Goal: Transaction & Acquisition: Purchase product/service

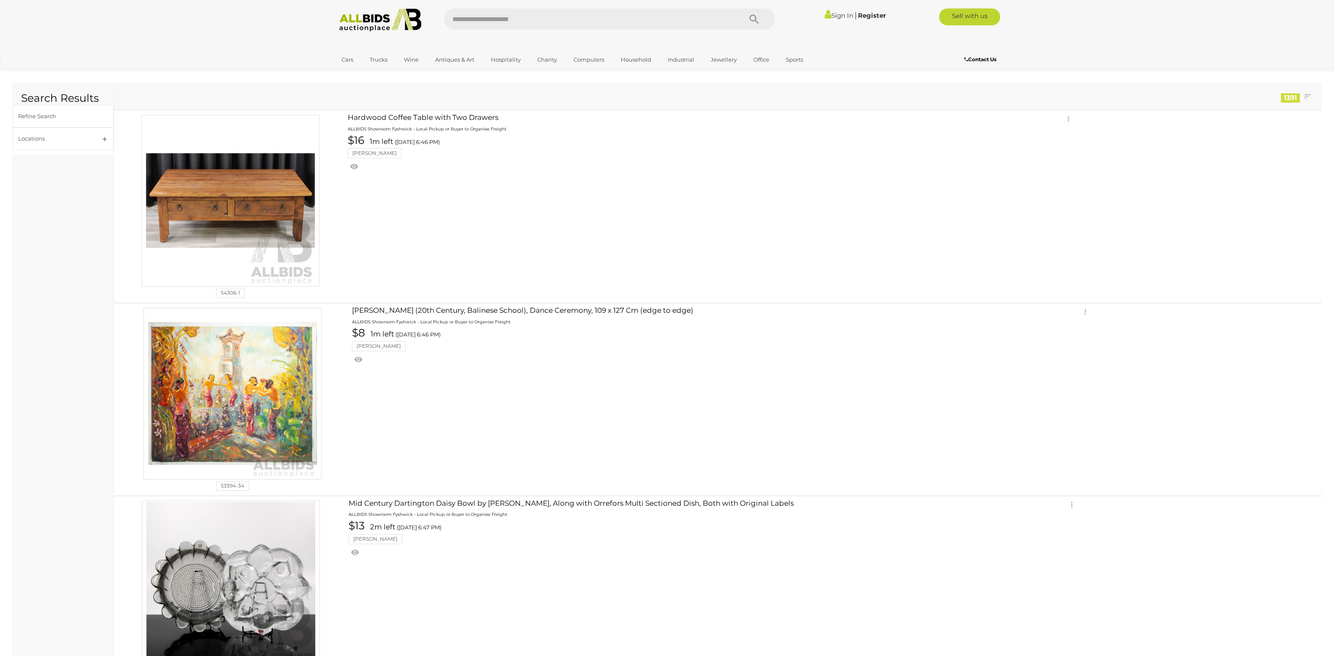
click at [840, 18] on link "Sign In" at bounding box center [838, 15] width 29 height 8
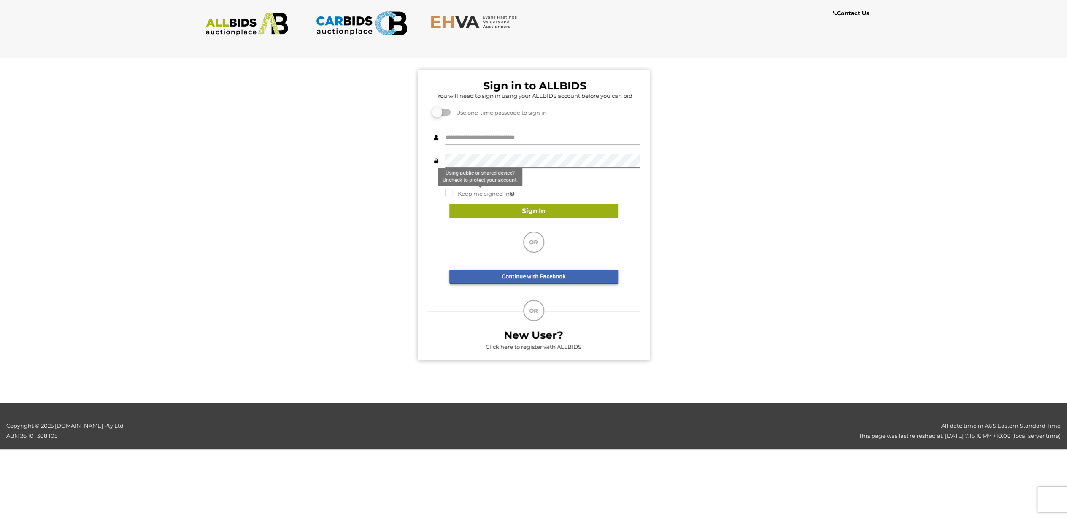
type input "**********"
click at [502, 208] on button "Sign In" at bounding box center [533, 211] width 169 height 15
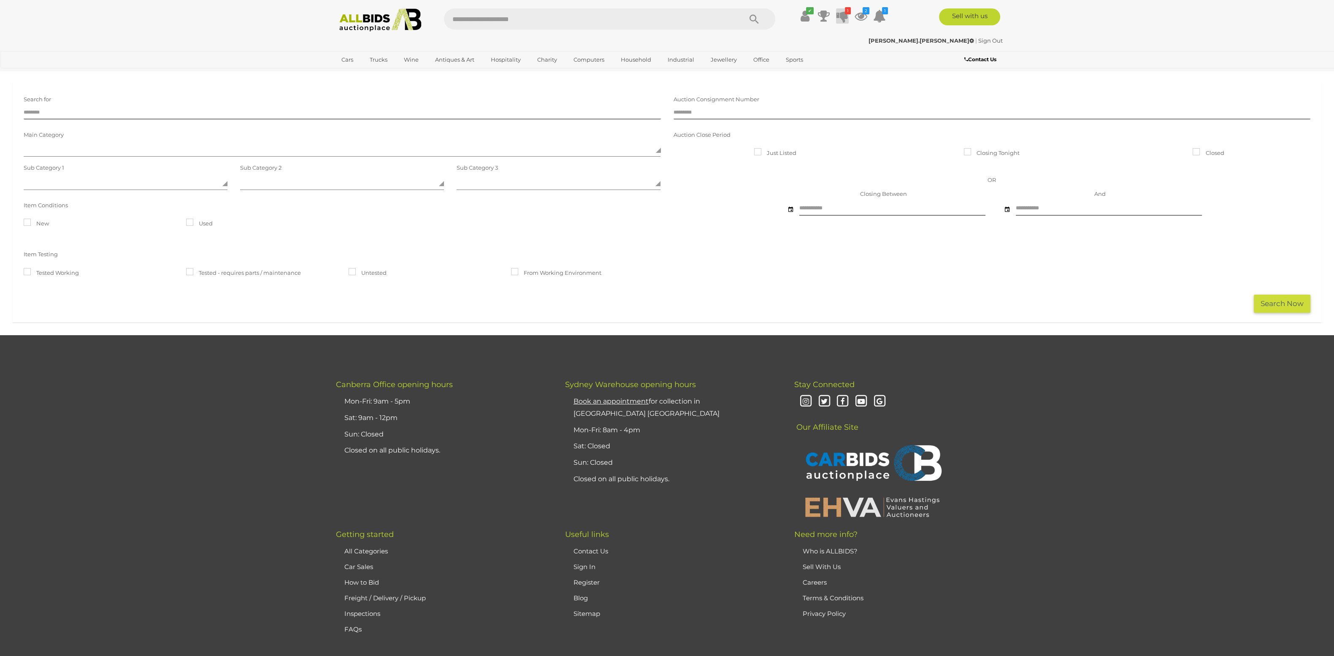
click at [844, 17] on icon at bounding box center [842, 15] width 12 height 15
click at [863, 16] on icon at bounding box center [860, 15] width 13 height 15
click at [821, 59] on small "Vintage Nikon FM 2164162 SLR Camera" at bounding box center [814, 63] width 100 height 9
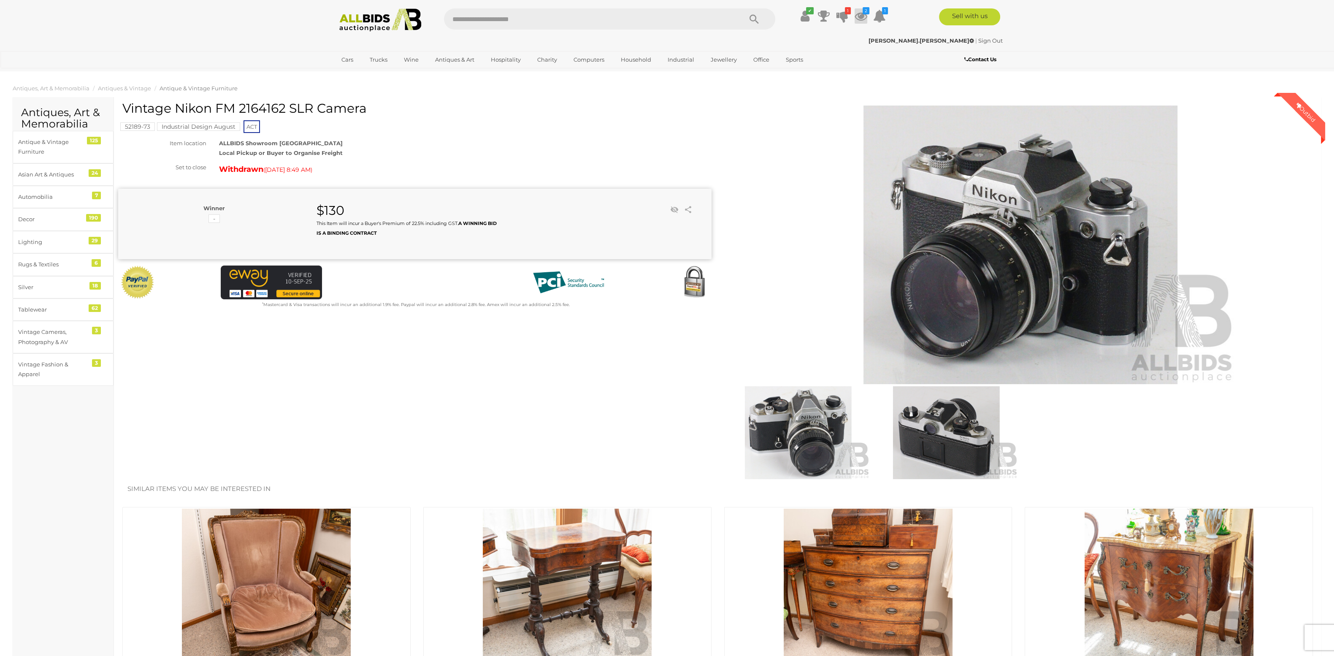
click at [865, 18] on icon at bounding box center [860, 15] width 13 height 15
click at [814, 78] on div "$100.00 Monday 7:22 PM LEGO - Walt Disney Tribute Camera" at bounding box center [814, 81] width 100 height 19
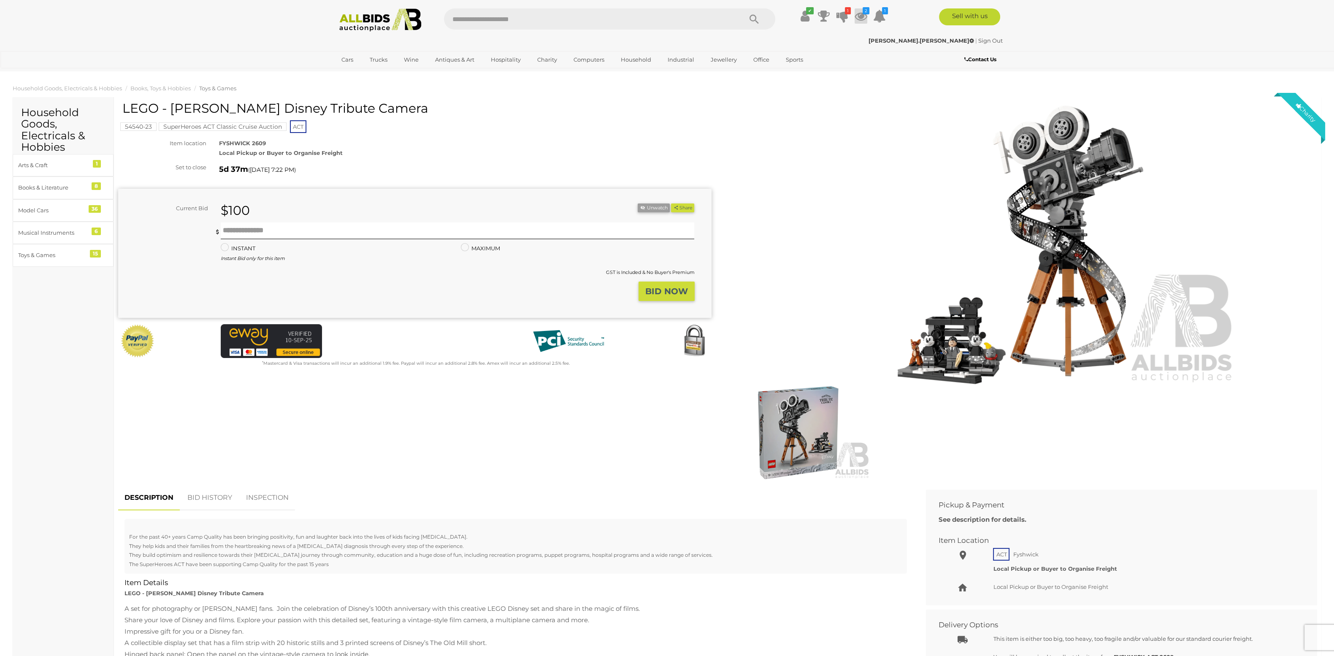
click at [859, 19] on icon at bounding box center [860, 15] width 13 height 15
click at [822, 58] on div "$130.00 Today 8:49 AM Vintage Nikon FM 2164162 SLR Camera" at bounding box center [814, 58] width 100 height 19
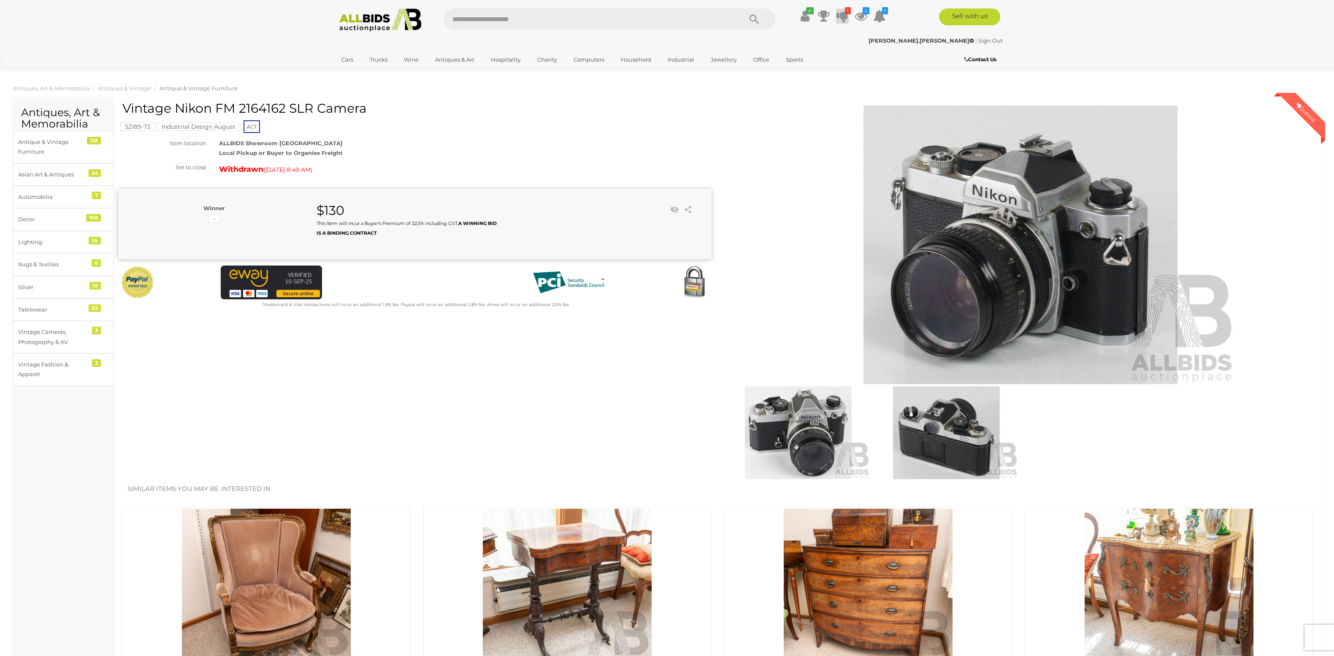
click at [845, 19] on icon at bounding box center [842, 15] width 12 height 15
click at [879, 14] on icon at bounding box center [879, 15] width 13 height 15
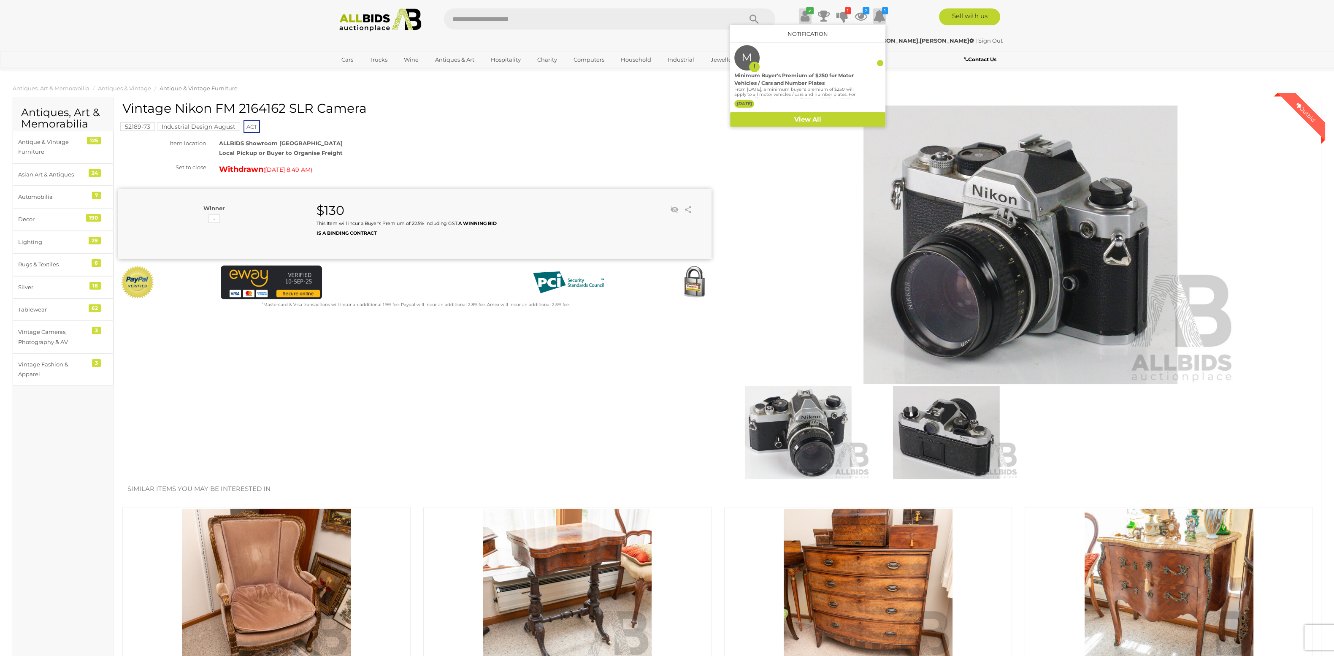
click at [808, 17] on icon at bounding box center [804, 15] width 9 height 15
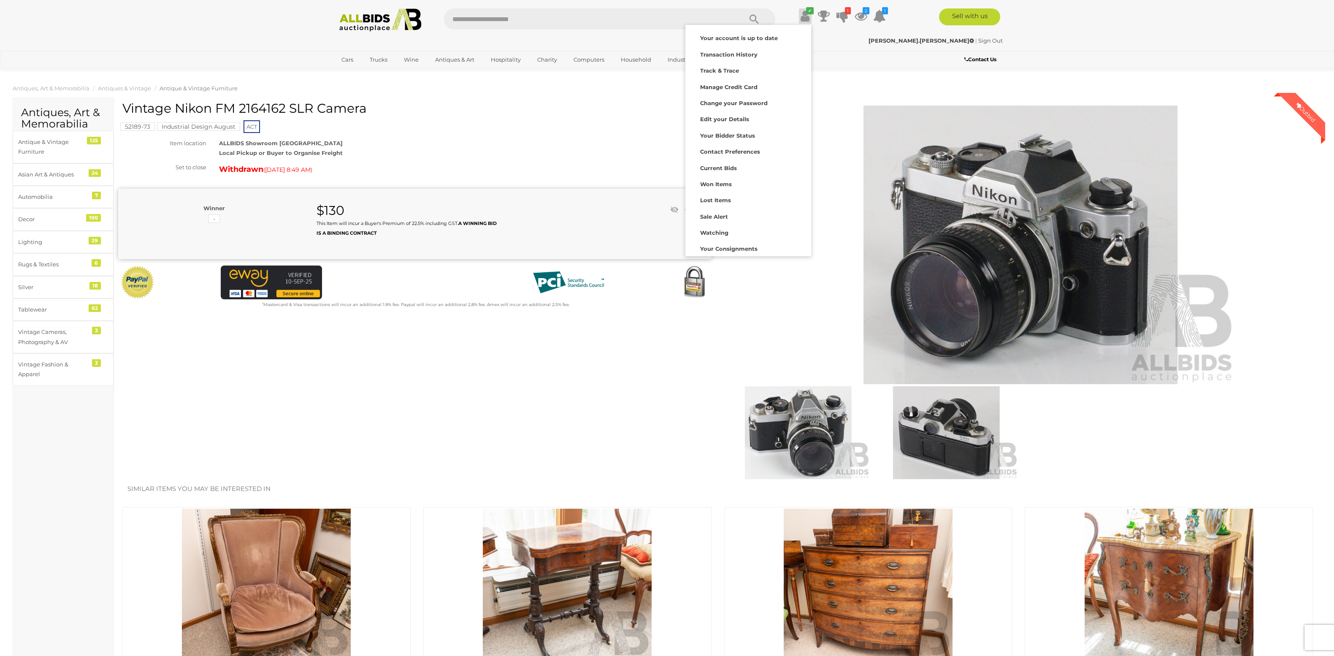
click at [605, 23] on input "text" at bounding box center [588, 18] width 289 height 21
type input "******"
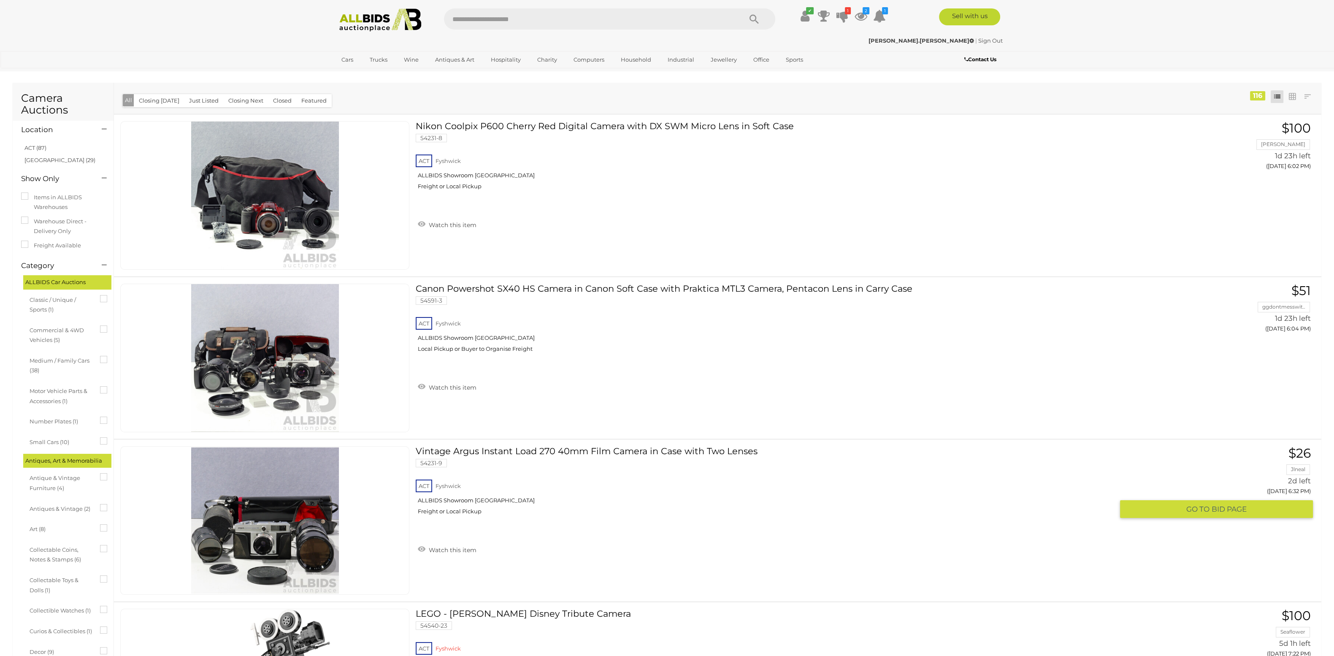
drag, startPoint x: 315, startPoint y: 510, endPoint x: 319, endPoint y: 495, distance: 15.6
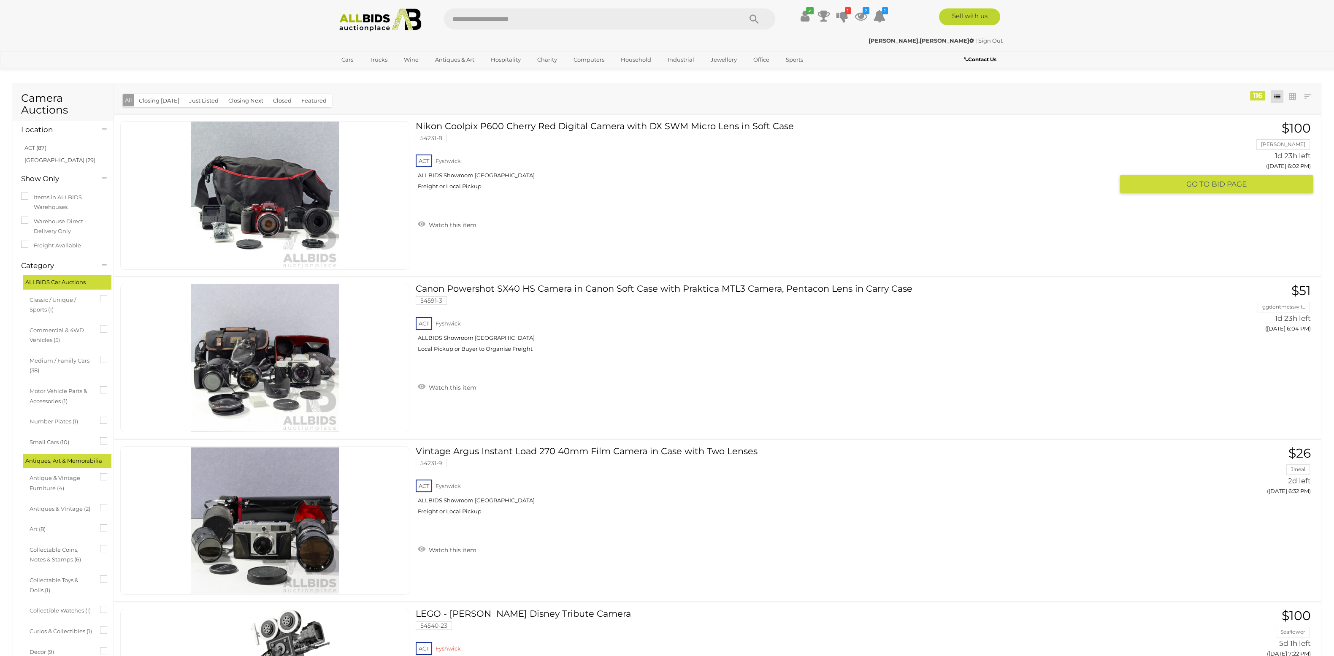
drag, startPoint x: 316, startPoint y: 219, endPoint x: 423, endPoint y: 232, distance: 107.1
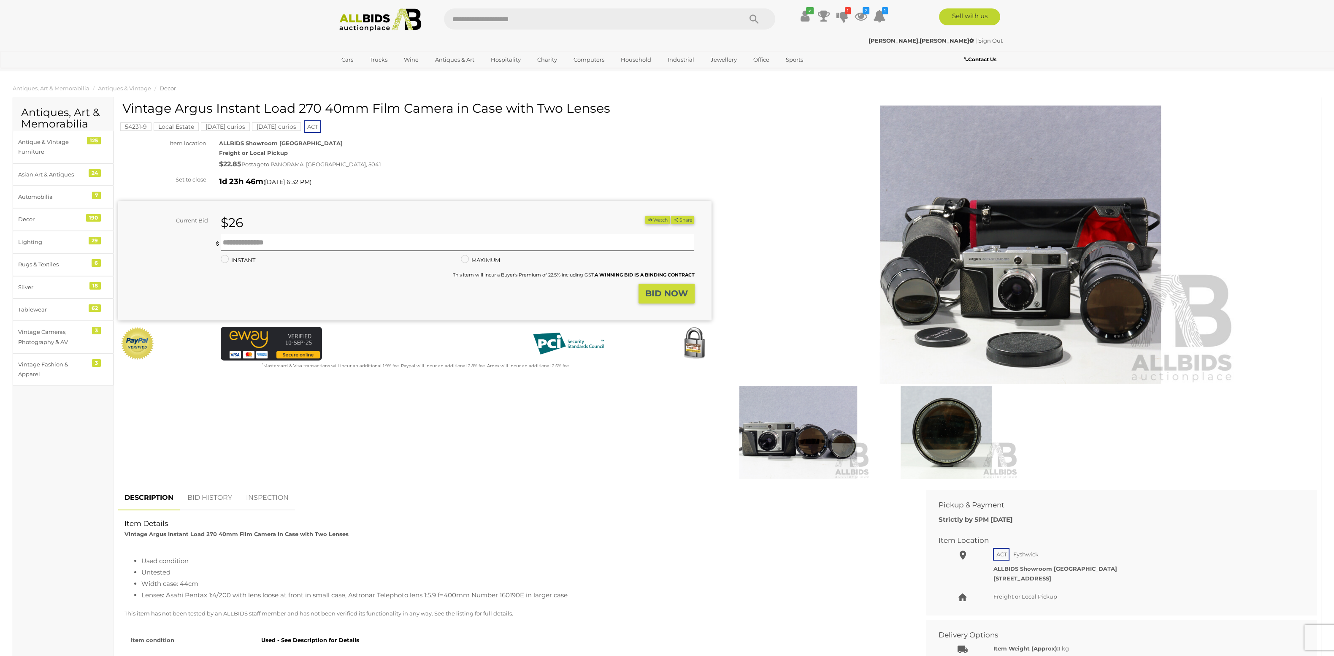
click at [1011, 286] on img at bounding box center [1020, 244] width 432 height 278
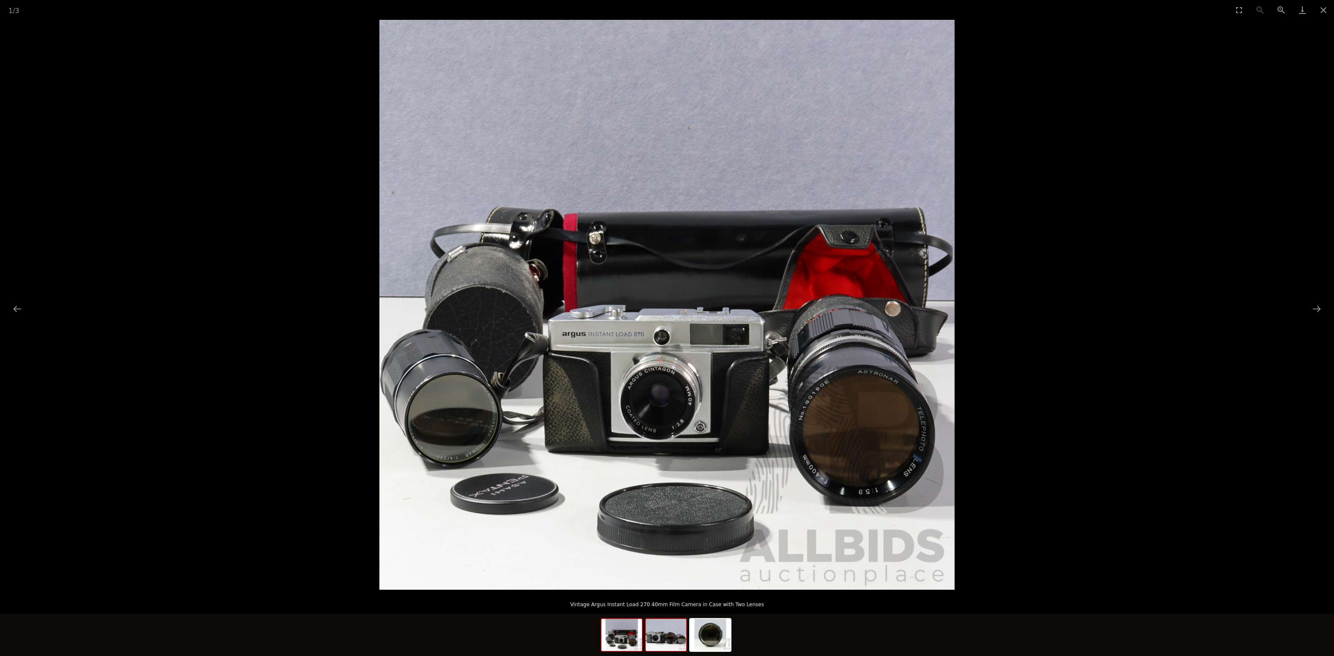
click at [673, 640] on img at bounding box center [666, 635] width 41 height 32
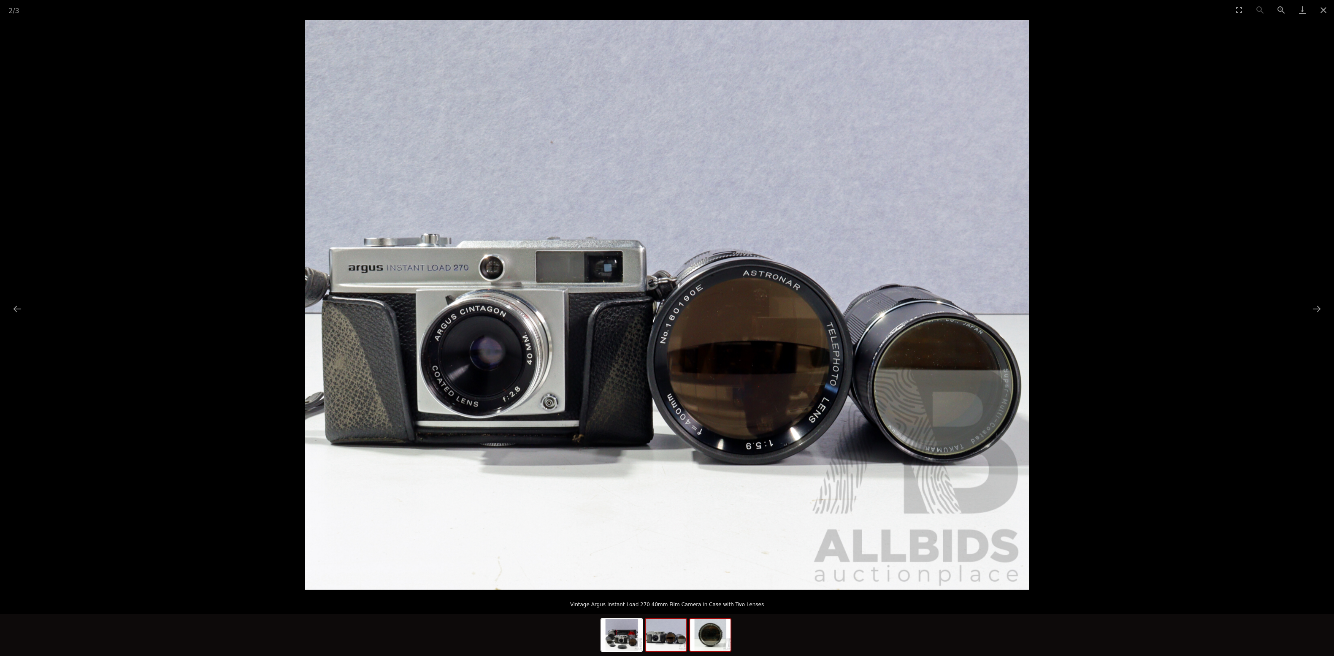
click at [720, 640] on img at bounding box center [710, 635] width 41 height 32
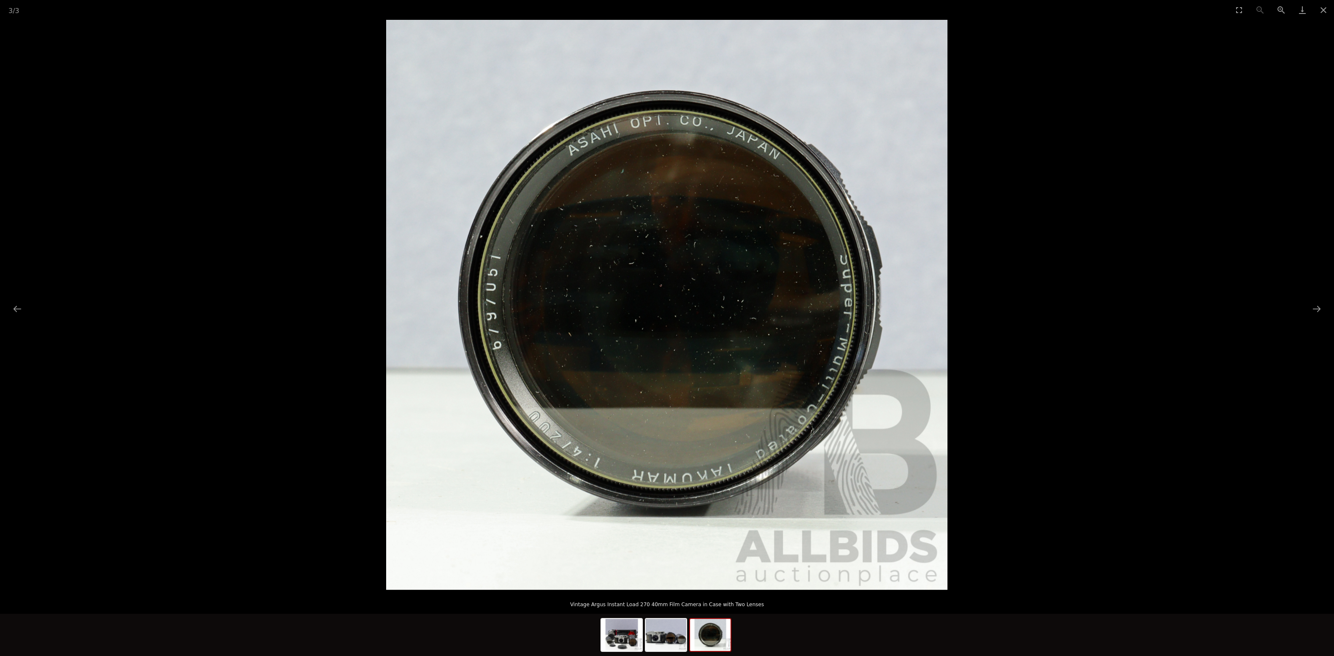
click at [1070, 362] on picture at bounding box center [667, 305] width 1334 height 570
click at [1323, 12] on button "Close gallery" at bounding box center [1323, 10] width 21 height 20
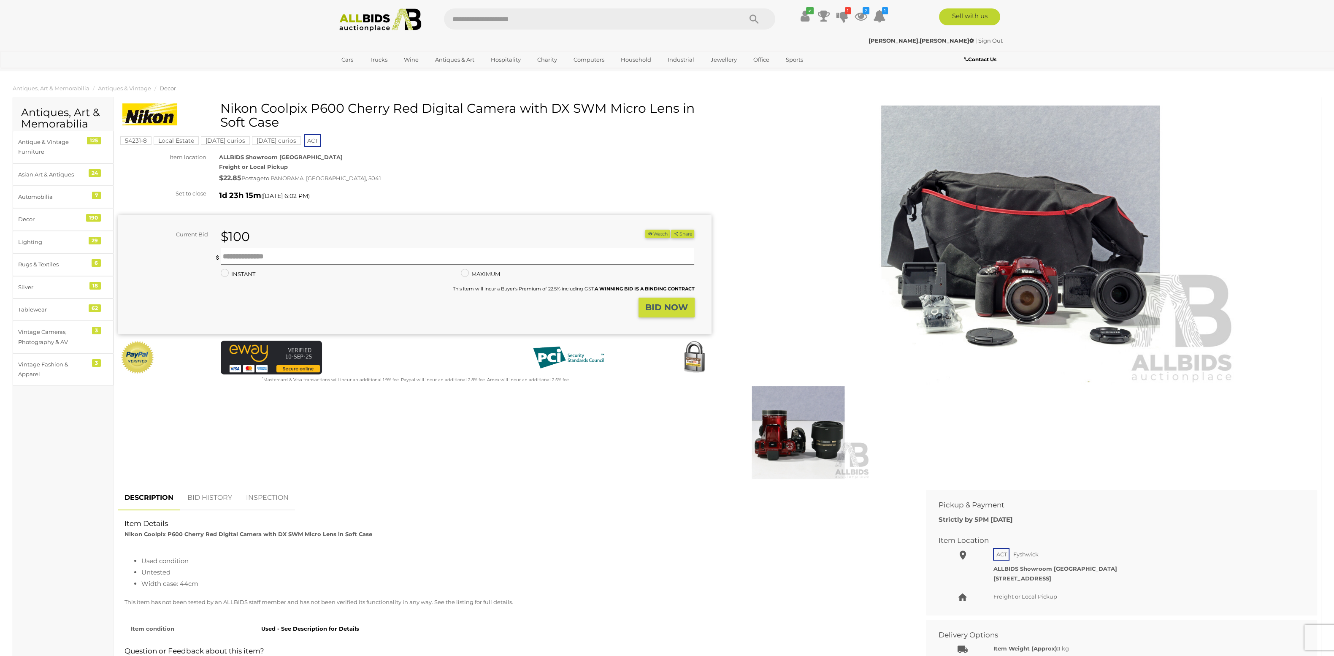
click at [1121, 280] on img at bounding box center [1020, 244] width 432 height 278
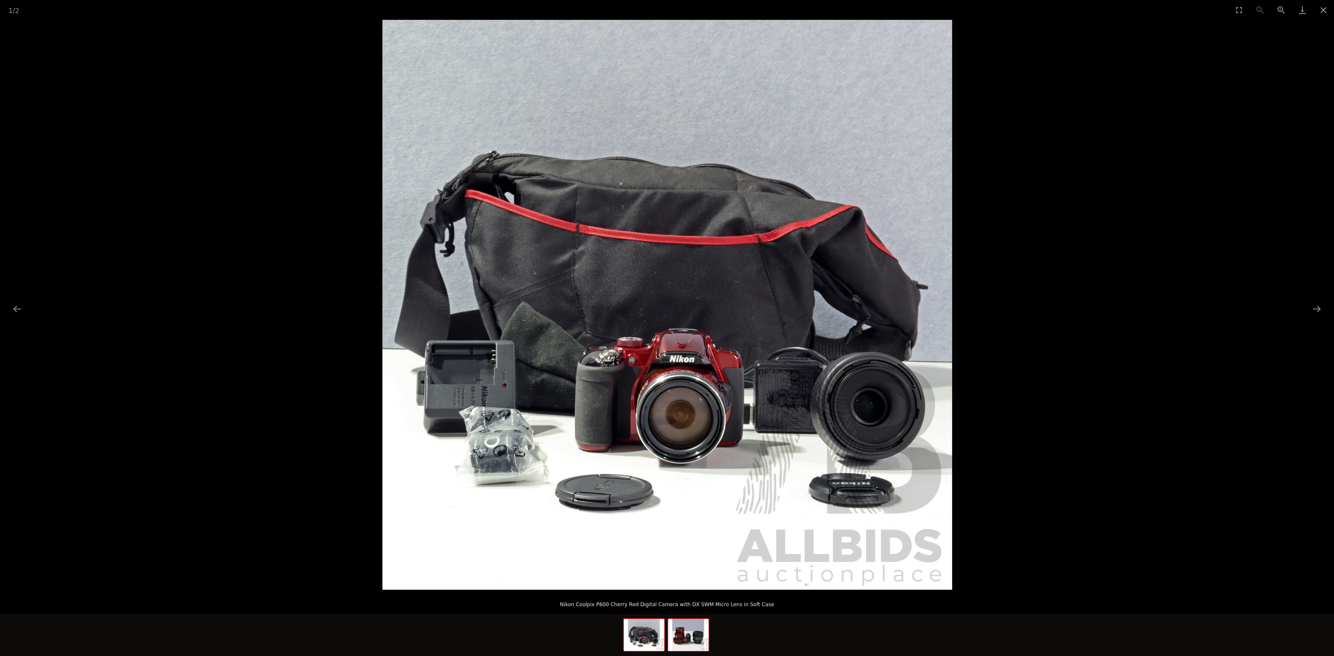
click at [695, 634] on img at bounding box center [688, 635] width 41 height 32
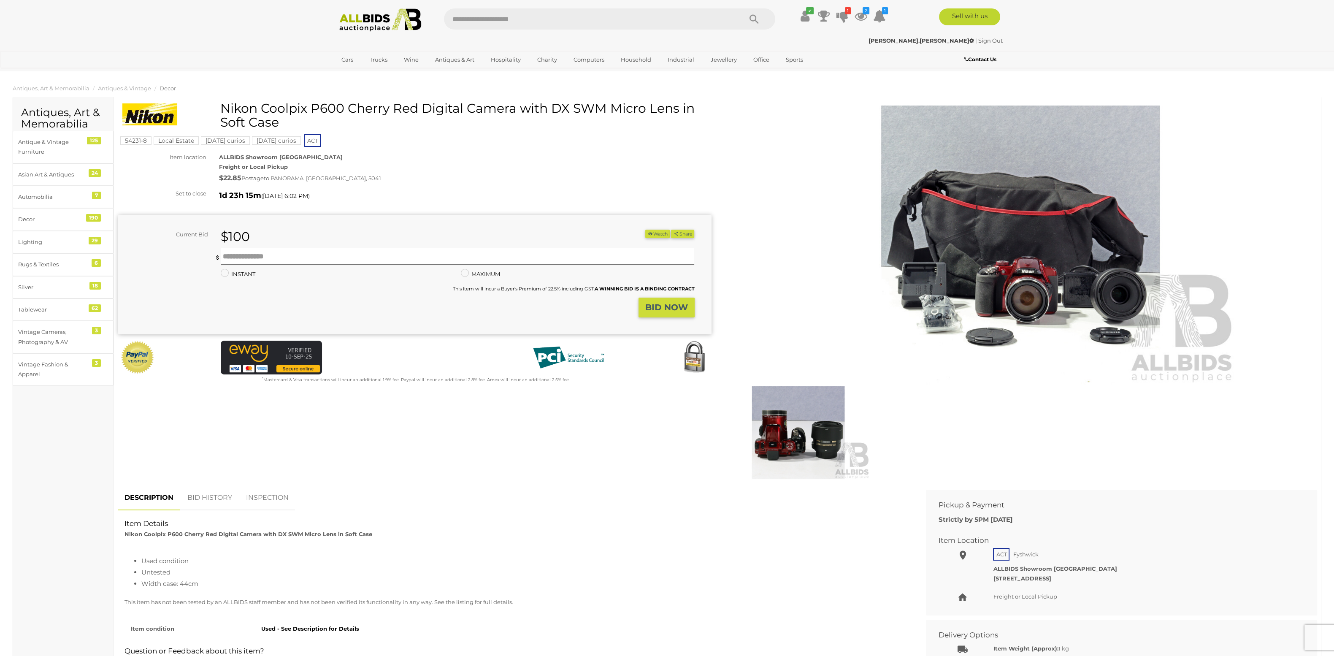
click at [654, 234] on button "Watch" at bounding box center [657, 234] width 24 height 9
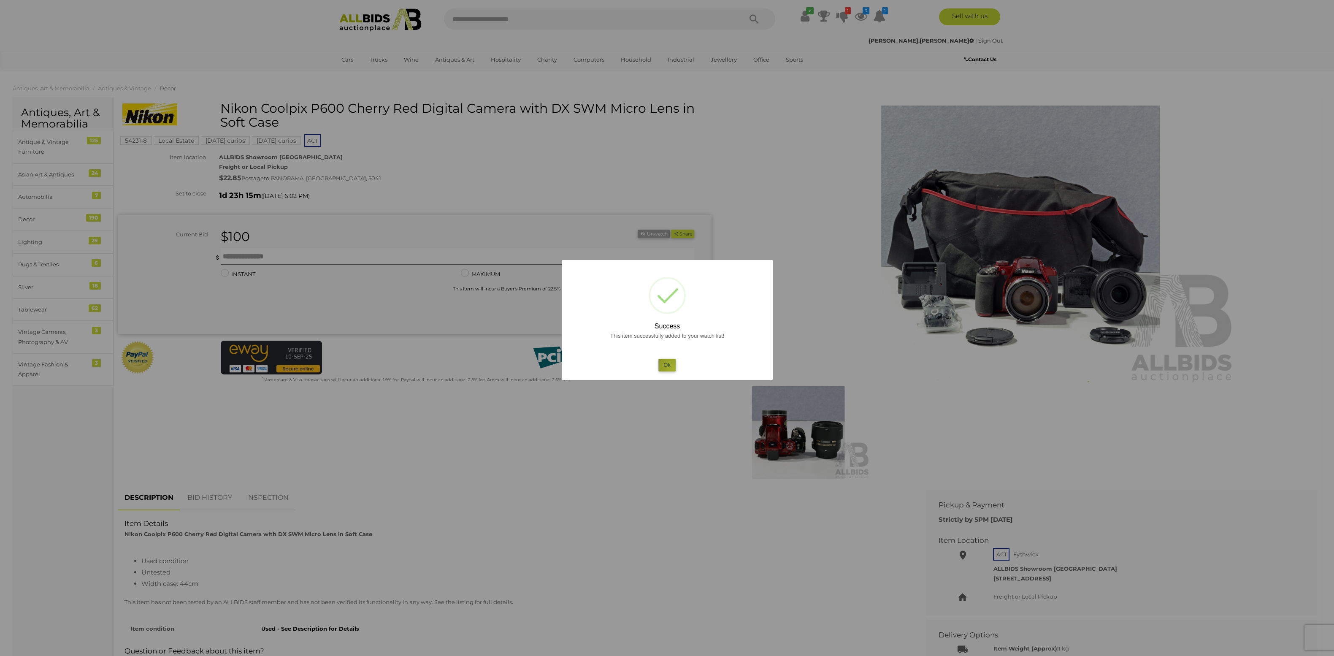
click at [673, 368] on button "Ok" at bounding box center [666, 365] width 17 height 12
